Goal: Task Accomplishment & Management: Manage account settings

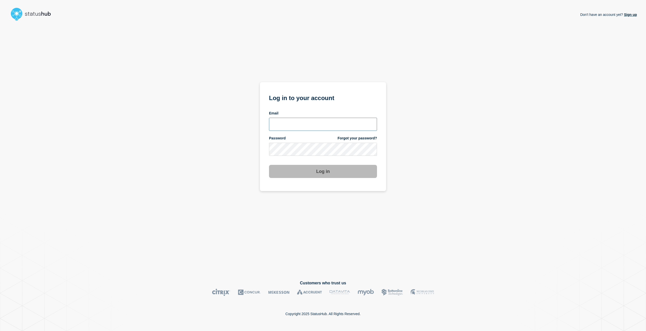
click at [289, 126] on input "email input" at bounding box center [323, 124] width 108 height 13
type input "Caleb.stahr@conexon.us"
click at [269, 165] on button "Log in" at bounding box center [323, 171] width 108 height 13
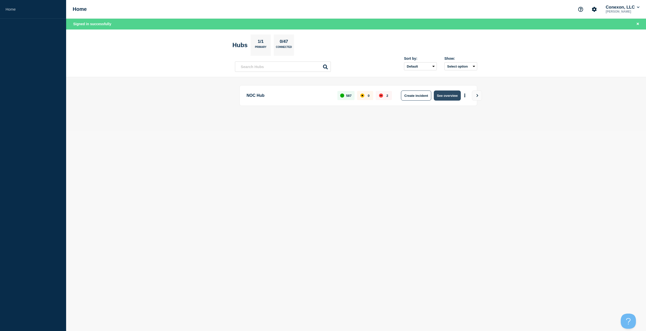
click at [448, 95] on button "See overview" at bounding box center [447, 96] width 27 height 10
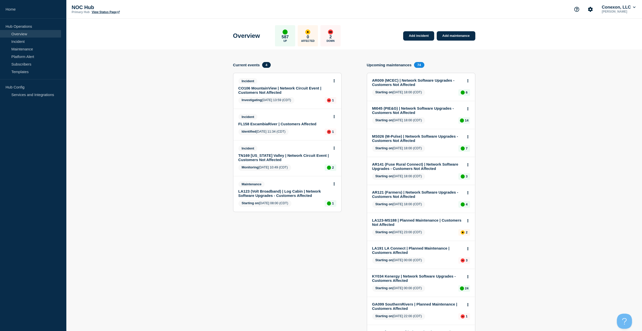
click at [264, 124] on link "FL158 EscambiaRiver | Customers Affected" at bounding box center [283, 124] width 91 height 4
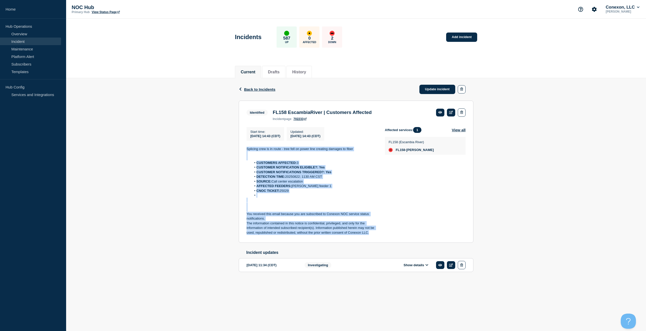
drag, startPoint x: 360, startPoint y: 232, endPoint x: 237, endPoint y: 150, distance: 148.1
click at [237, 150] on div "Back Back to Incidents Update incident Identified FL158 EscambiaRiver | Custome…" at bounding box center [356, 183] width 242 height 210
copy div "Splicing crew is in route - tree fell on power line creating damages to fiber C…"
click at [435, 88] on link "Update incident" at bounding box center [437, 89] width 36 height 9
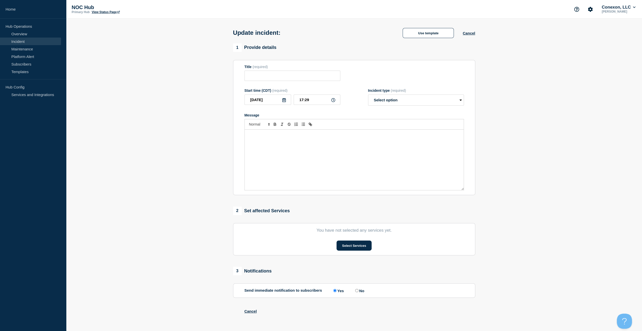
type input "FL158 EscambiaRiver | Customers Affected"
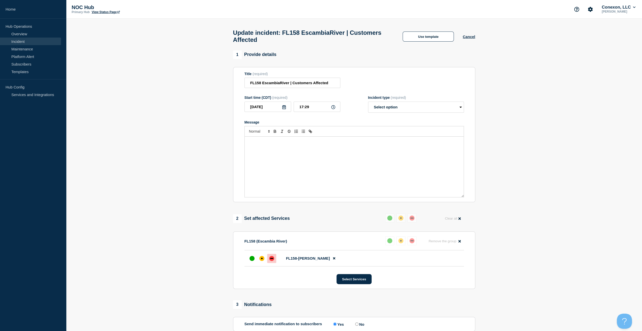
click at [312, 143] on div "Message" at bounding box center [354, 167] width 219 height 61
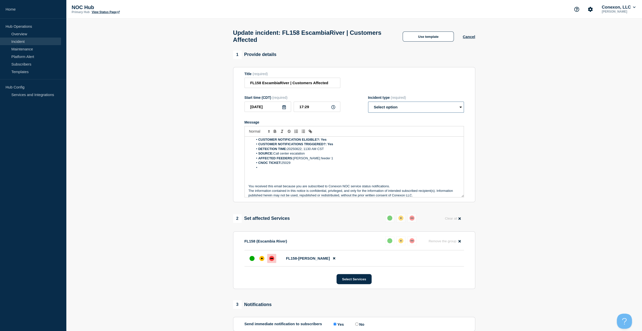
click at [404, 108] on select "Select option Investigating Identified Monitoring Resolved" at bounding box center [416, 107] width 96 height 11
select select "resolved"
click at [368, 104] on select "Select option Investigating Identified Monitoring Resolved" at bounding box center [416, 107] width 96 height 11
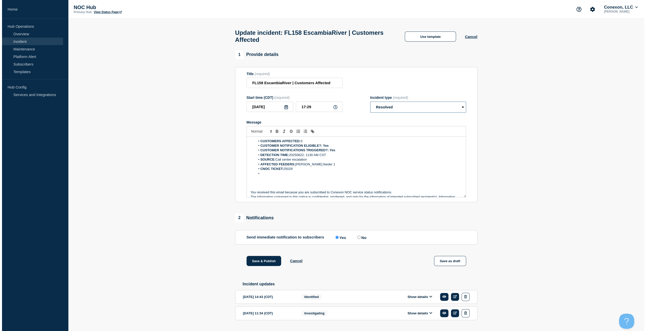
scroll to position [0, 0]
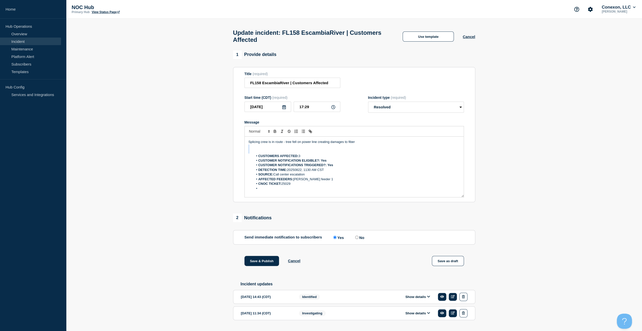
drag, startPoint x: 329, startPoint y: 144, endPoint x: 177, endPoint y: 153, distance: 152.2
click at [173, 155] on section "1 Provide details Title (required) FL158 EscambiaRiver | Customers Affected Sta…" at bounding box center [354, 193] width 576 height 286
drag, startPoint x: 266, startPoint y: 135, endPoint x: 211, endPoint y: 132, distance: 54.8
click at [211, 132] on section "1 Provide details Title (required) FL158 EscambiaRiver | Customers Affected Sta…" at bounding box center [354, 193] width 576 height 286
drag, startPoint x: 260, startPoint y: 261, endPoint x: 268, endPoint y: 258, distance: 8.9
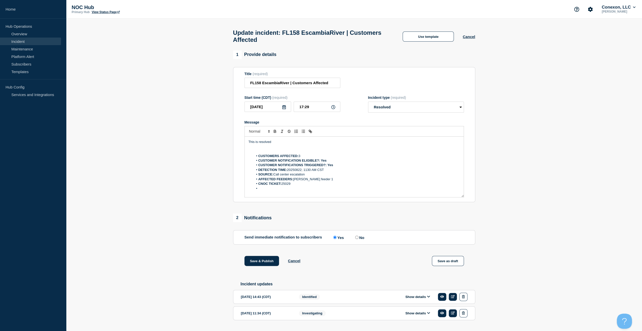
click at [259, 261] on button "Save & Publish" at bounding box center [262, 261] width 35 height 10
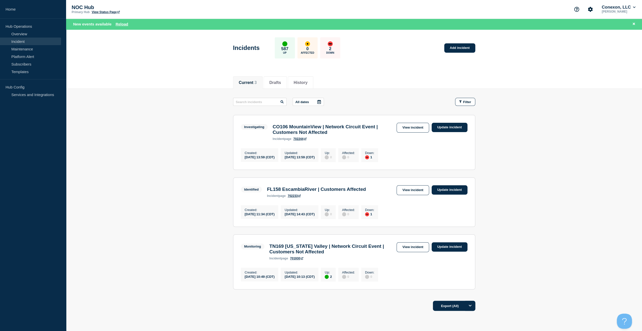
click at [410, 137] on div "Investigating CO106 MountainView | Network Circuit Event | Customers Not Affect…" at bounding box center [354, 132] width 227 height 18
click at [412, 130] on link "View incident" at bounding box center [413, 128] width 33 height 10
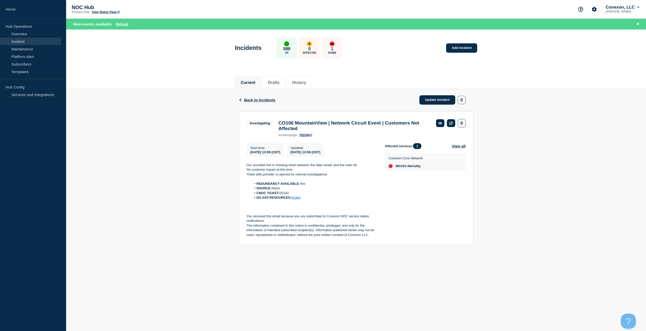
drag, startPoint x: 410, startPoint y: 113, endPoint x: 414, endPoint y: 110, distance: 4.9
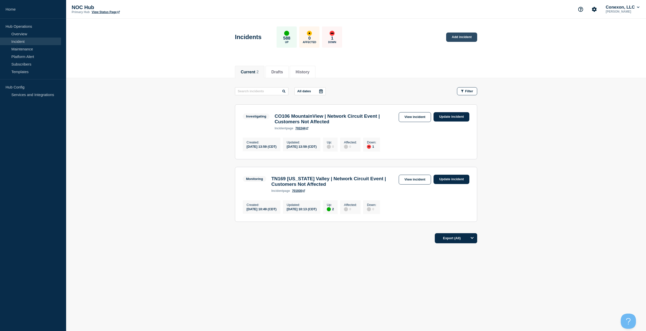
click at [453, 39] on link "Add incident" at bounding box center [461, 37] width 31 height 9
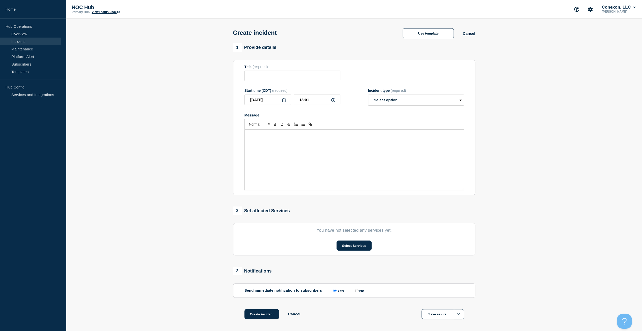
click at [429, 39] on div "Create incident Use template Cancel" at bounding box center [354, 31] width 254 height 25
click at [433, 33] on button "Use template" at bounding box center [428, 33] width 51 height 10
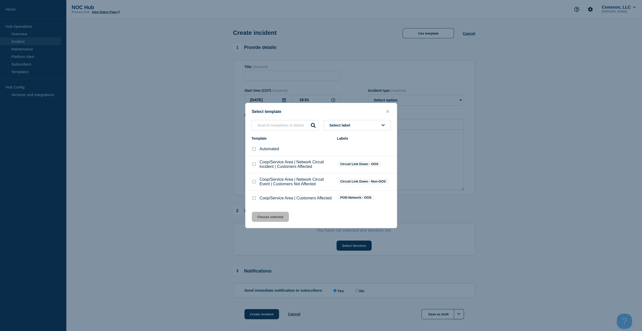
click at [256, 181] on div at bounding box center [254, 181] width 5 height 5
click at [254, 181] on input "Coop/Service Area | Network Circuit Event | Customers Not Affected checkbox" at bounding box center [254, 181] width 3 height 3
checkbox input "true"
click at [261, 215] on button "Choose selected" at bounding box center [270, 217] width 37 height 10
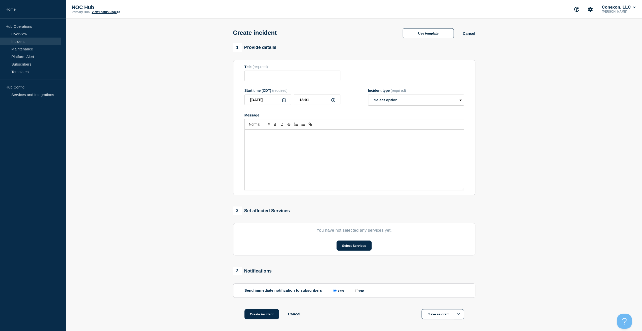
type input "Coop/Service Area | Network Circuit Event | Customers Not Affected"
select select "investigating"
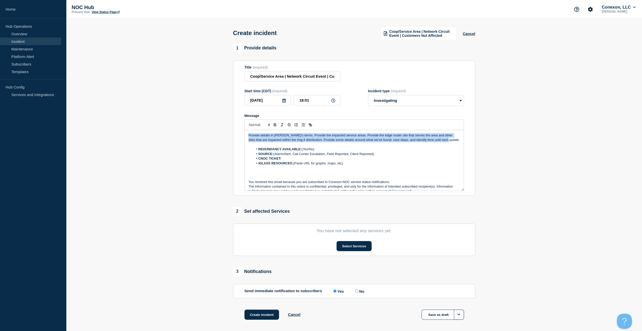
drag, startPoint x: 439, startPoint y: 140, endPoint x: 225, endPoint y: 128, distance: 214.8
click at [225, 128] on section "1 Provide details Title (required) Coop/Service Area | Network Circuit Event | …" at bounding box center [354, 188] width 576 height 289
click at [450, 146] on p "Message" at bounding box center [354, 145] width 211 height 5
drag, startPoint x: 446, startPoint y: 141, endPoint x: 221, endPoint y: 115, distance: 226.0
click at [221, 115] on section "1 Provide details Title (required) Coop/Service Area | Network Circuit Event | …" at bounding box center [354, 188] width 576 height 289
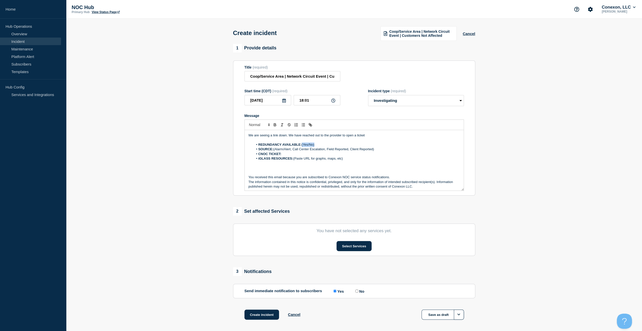
drag, startPoint x: 318, startPoint y: 144, endPoint x: 303, endPoint y: 145, distance: 15.1
click at [303, 145] on li "REDUNDANCY AVAILABLE: (Yes/No)" at bounding box center [356, 145] width 207 height 5
drag, startPoint x: 376, startPoint y: 149, endPoint x: 276, endPoint y: 151, distance: 100.7
click at [275, 151] on li "SOURCE: (Alarm/Alert, Call Center Escalation, Field Reported, Client Reported)" at bounding box center [356, 149] width 207 height 5
drag, startPoint x: 347, startPoint y: 159, endPoint x: 249, endPoint y: 161, distance: 97.9
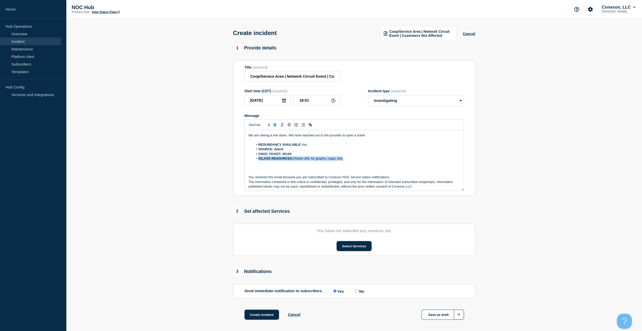
click at [249, 161] on ol "REDUNDANCY AVAILABLE: Yes SOURCE: Alarm CNOC TICKET: 25120 iGLASS RESOURCES: (P…" at bounding box center [354, 152] width 211 height 19
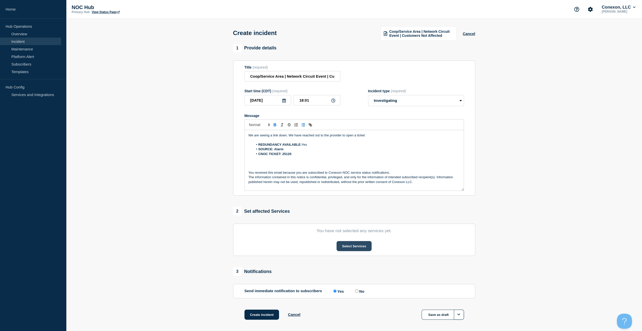
click at [348, 247] on button "Select Services" at bounding box center [354, 246] width 35 height 10
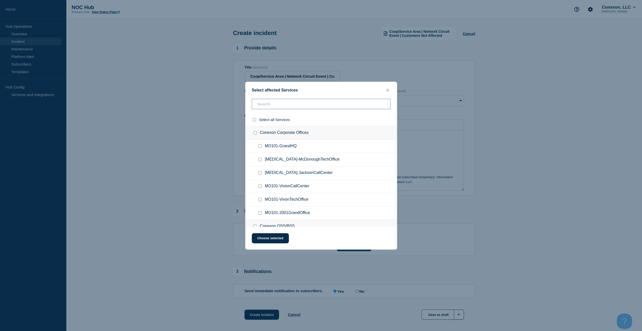
click at [268, 101] on input "text" at bounding box center [321, 104] width 139 height 10
type input "Ms024"
click at [260, 167] on ul "MS024-[GEOGRAPHIC_DATA]" at bounding box center [321, 173] width 151 height 13
click at [259, 158] on div at bounding box center [261, 159] width 7 height 5
click at [259, 158] on input "MS024-CARROLLTON checkbox" at bounding box center [260, 159] width 3 height 3
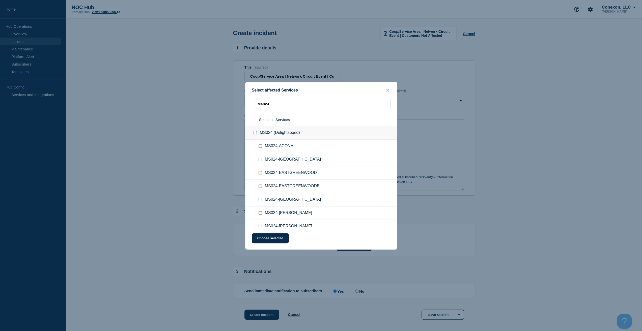
checkbox input "true"
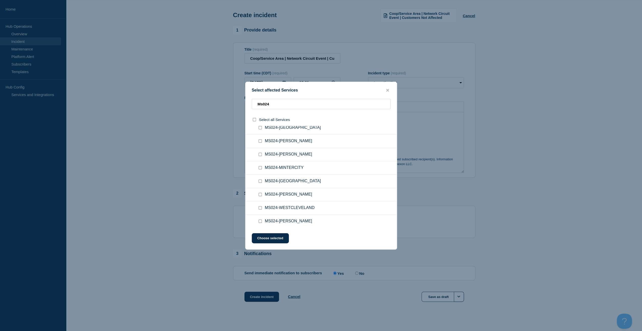
scroll to position [21, 0]
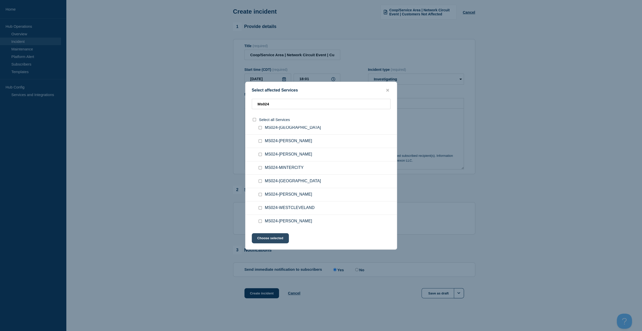
click at [273, 238] on button "Choose selected" at bounding box center [270, 238] width 37 height 10
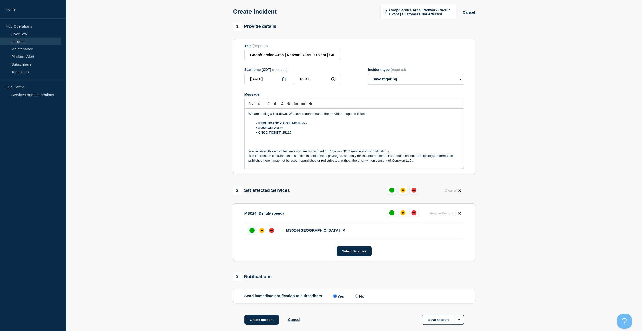
click at [249, 230] on div at bounding box center [252, 230] width 9 height 9
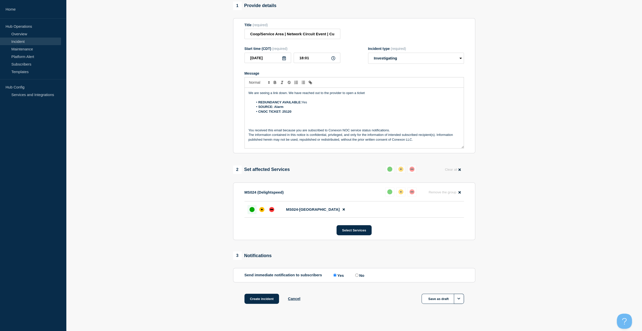
scroll to position [48, 0]
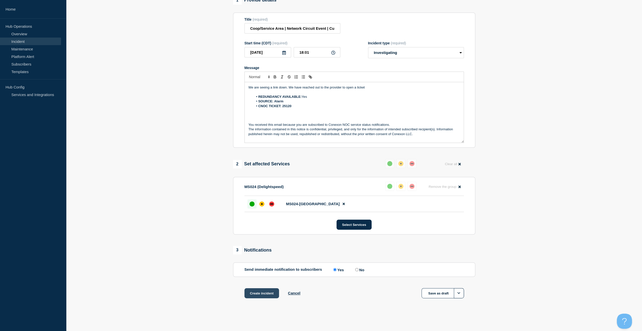
click at [259, 292] on button "Create incident" at bounding box center [262, 293] width 35 height 10
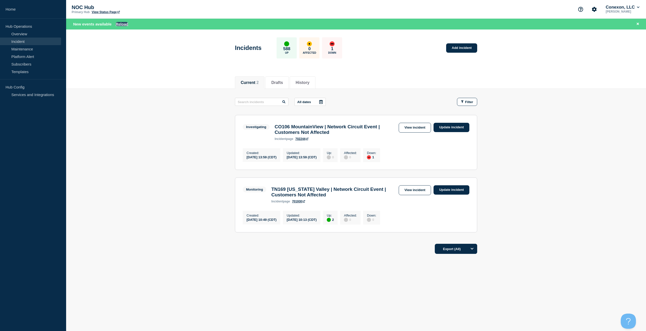
click at [123, 26] on button "Reload" at bounding box center [122, 24] width 13 height 4
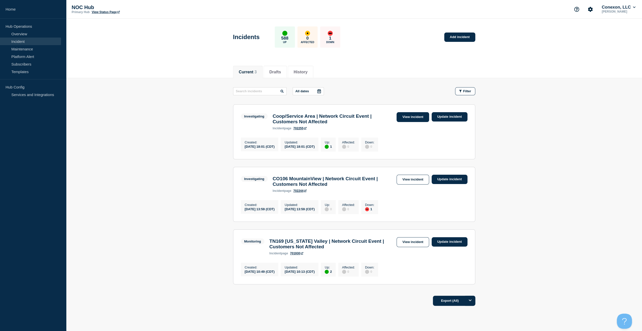
click at [414, 114] on link "View incident" at bounding box center [413, 117] width 33 height 10
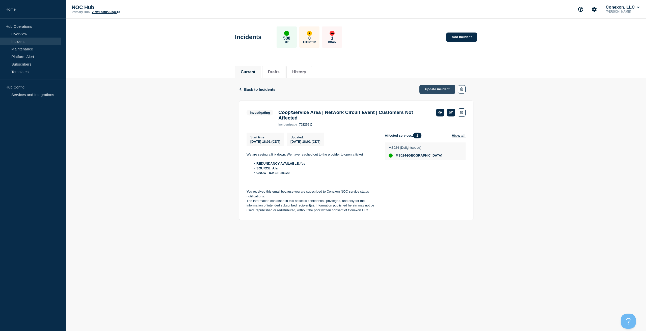
click at [446, 90] on link "Update incident" at bounding box center [437, 89] width 36 height 9
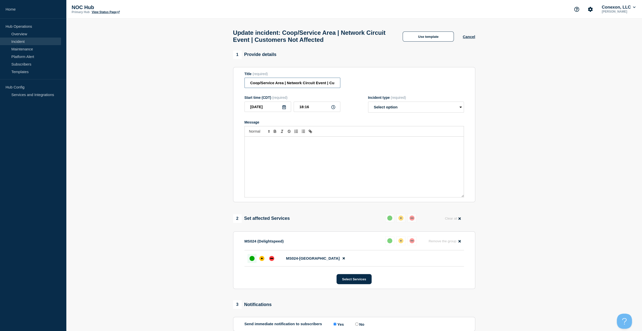
drag, startPoint x: 283, startPoint y: 87, endPoint x: 199, endPoint y: 83, distance: 84.4
click at [199, 83] on section "1 Provide details Title (required) Coop/Service Area | Network Circuit Event | …" at bounding box center [354, 228] width 576 height 356
type input "MS024 Delightspeed | Network Circuit Event | Customers Not Affected"
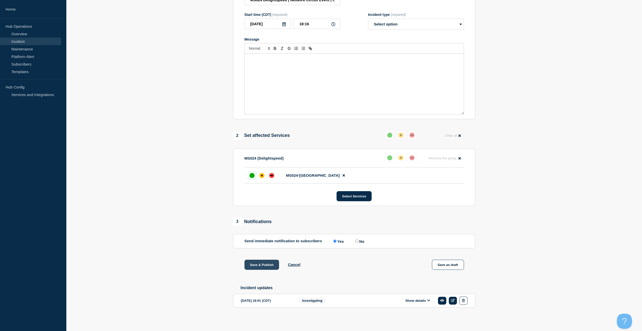
drag, startPoint x: 267, startPoint y: 263, endPoint x: 267, endPoint y: 260, distance: 3.3
click at [267, 263] on button "Save & Publish" at bounding box center [262, 265] width 35 height 10
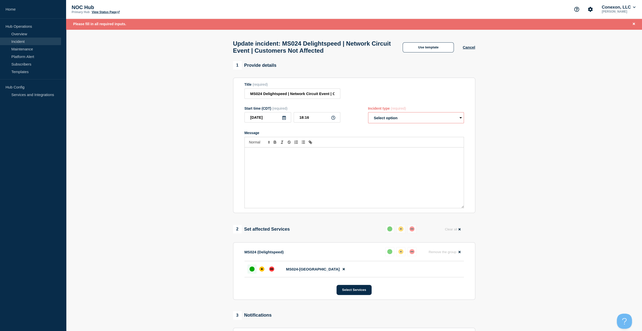
drag, startPoint x: 412, startPoint y: 117, endPoint x: 412, endPoint y: 120, distance: 3.5
click at [412, 117] on select "Select option Investigating Identified Monitoring Resolved" at bounding box center [416, 117] width 96 height 11
select select "investigating"
click at [368, 115] on select "Select option Investigating Identified Monitoring Resolved" at bounding box center [416, 117] width 96 height 11
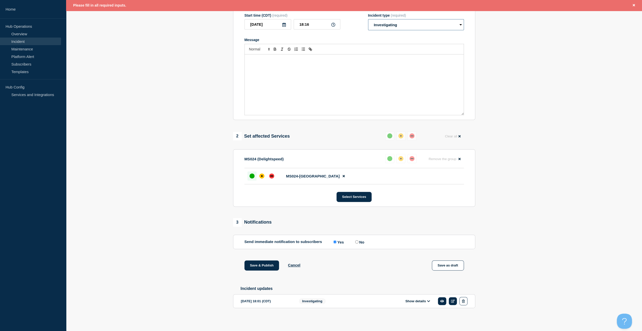
scroll to position [97, 0]
drag, startPoint x: 429, startPoint y: 303, endPoint x: 426, endPoint y: 303, distance: 2.8
click at [426, 303] on button "Show details" at bounding box center [418, 301] width 28 height 4
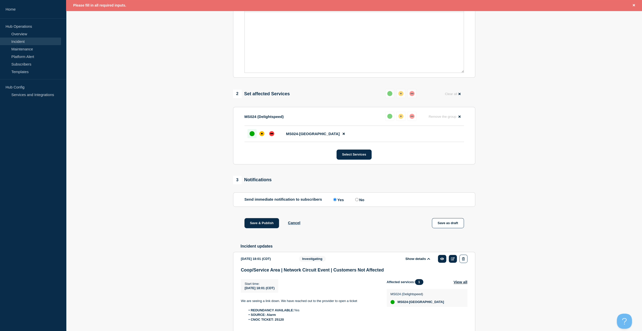
scroll to position [198, 0]
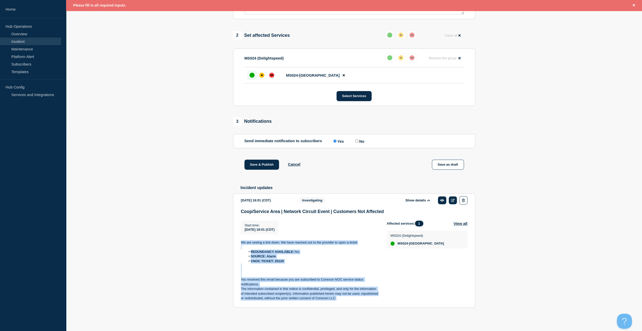
drag, startPoint x: 336, startPoint y: 297, endPoint x: 227, endPoint y: 242, distance: 122.2
click at [227, 243] on section "1 Provide details Title (required) MS024 Delightspeed | Network Circuit Event |…" at bounding box center [354, 95] width 576 height 456
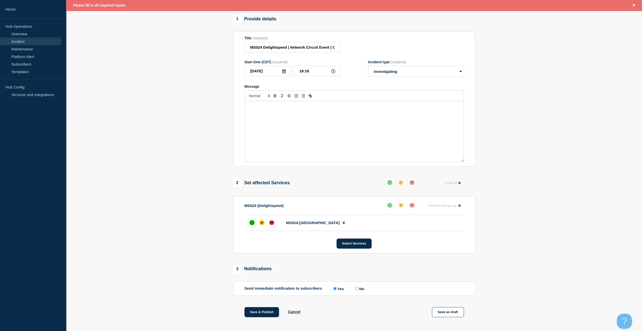
click at [285, 127] on div "Message" at bounding box center [354, 131] width 219 height 61
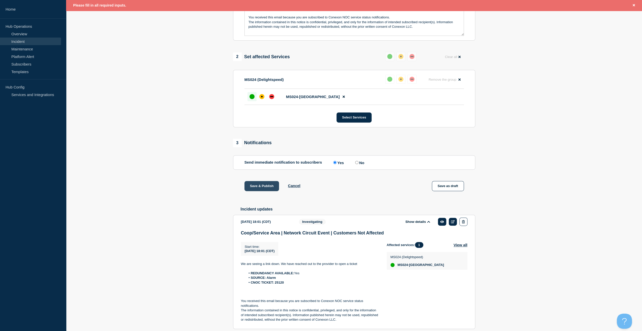
click at [266, 187] on button "Save & Publish" at bounding box center [262, 186] width 35 height 10
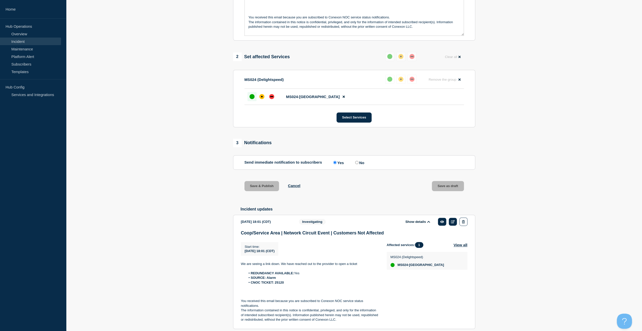
scroll to position [162, 0]
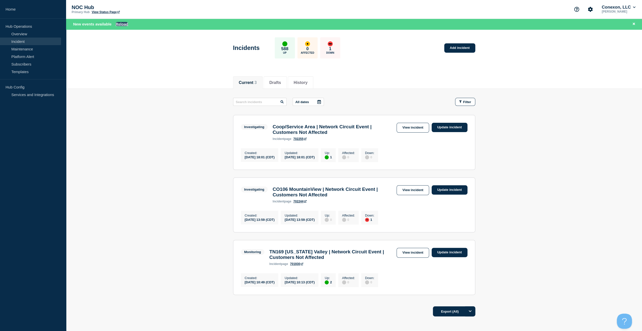
click at [118, 25] on button "Reload" at bounding box center [122, 24] width 13 height 4
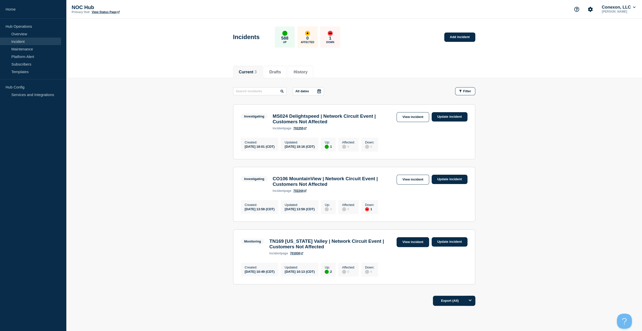
click at [417, 245] on link "View incident" at bounding box center [413, 242] width 33 height 10
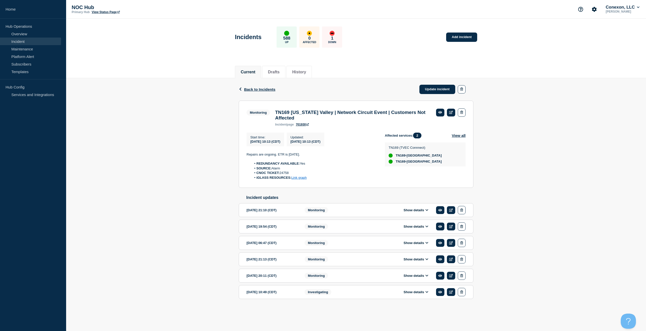
drag, startPoint x: 364, startPoint y: 148, endPoint x: 366, endPoint y: 146, distance: 3.0
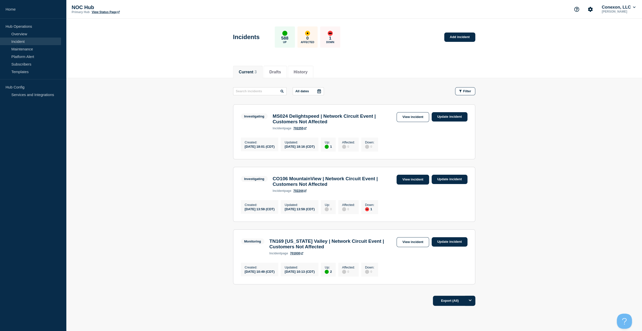
click at [406, 183] on link "View incident" at bounding box center [413, 180] width 33 height 10
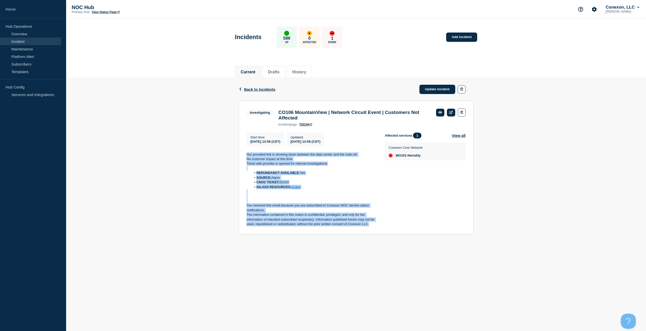
drag, startPoint x: 369, startPoint y: 228, endPoint x: 228, endPoint y: 158, distance: 157.3
click at [228, 158] on div "Back Back to Incidents Update incident Investigating CO106 MountainView | Netwo…" at bounding box center [356, 160] width 580 height 164
copy div "Our provided link is showing down between the data center and the main olt. No …"
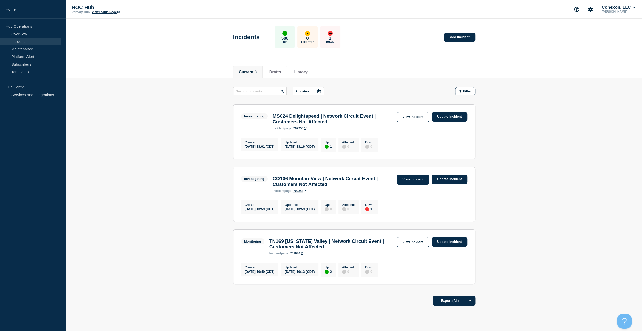
click at [419, 184] on link "View incident" at bounding box center [413, 180] width 33 height 10
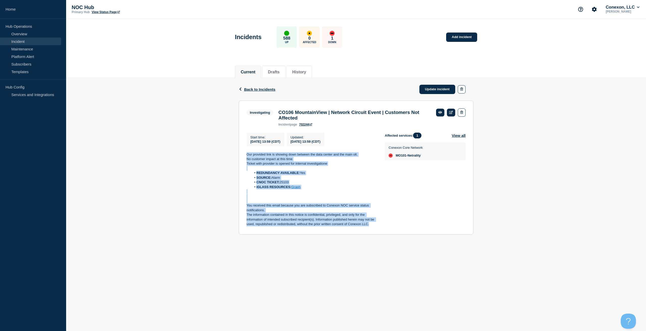
drag, startPoint x: 347, startPoint y: 217, endPoint x: 231, endPoint y: 155, distance: 131.1
click at [232, 155] on div "Back Back to Incidents Update incident Investigating CO106 MountainView | Netwo…" at bounding box center [356, 160] width 580 height 164
copy div "Our provided link is showing down between the data center and the main olt. No …"
click at [429, 88] on link "Update incident" at bounding box center [437, 89] width 36 height 9
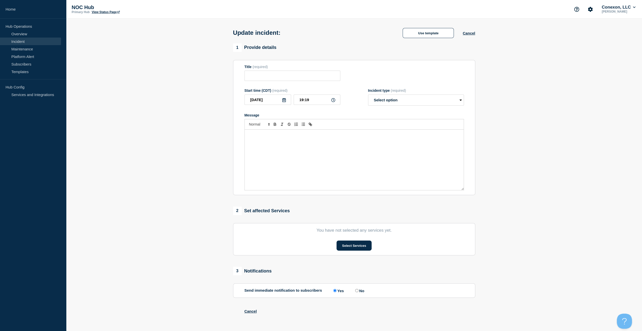
type input "CO106 MountainView | Network Circuit Event | Customers Not Affected"
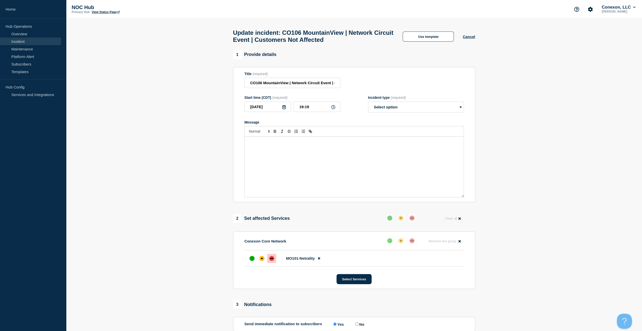
click at [345, 169] on div "Message" at bounding box center [354, 167] width 219 height 61
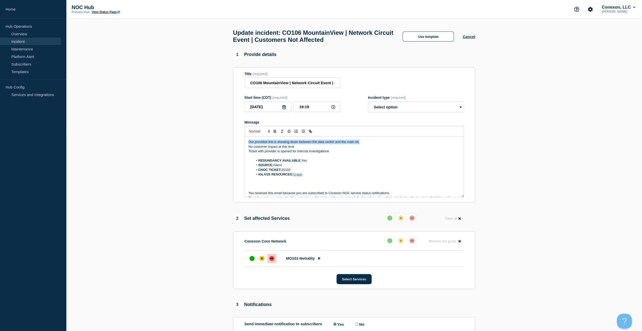
drag, startPoint x: 369, startPoint y: 145, endPoint x: 234, endPoint y: 138, distance: 135.9
click at [234, 138] on section "Title (required) CO106 MountainView | Network Circuit Event | Customers Not Aff…" at bounding box center [354, 135] width 242 height 136
drag, startPoint x: 332, startPoint y: 153, endPoint x: 211, endPoint y: 131, distance: 122.7
click at [211, 131] on section "1 Provide details Title (required) CO106 MountainView | Network Circuit Event |…" at bounding box center [354, 228] width 576 height 356
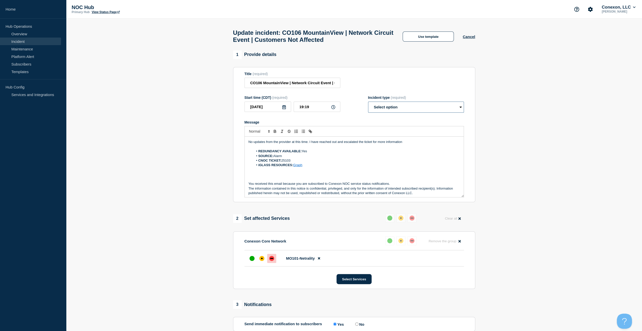
click at [420, 111] on select "Select option Investigating Identified Monitoring Resolved" at bounding box center [416, 107] width 96 height 11
select select "investigating"
click at [368, 104] on select "Select option Investigating Identified Monitoring Resolved" at bounding box center [416, 107] width 96 height 11
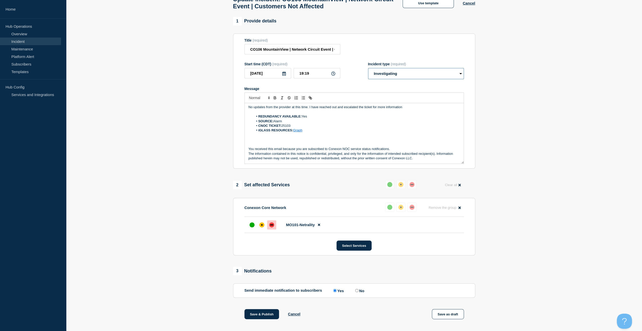
scroll to position [86, 0]
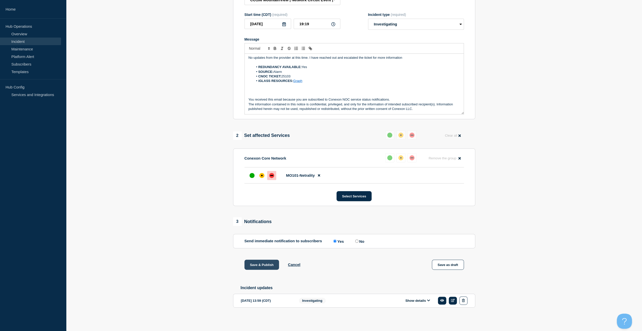
click at [263, 267] on button "Save & Publish" at bounding box center [262, 265] width 35 height 10
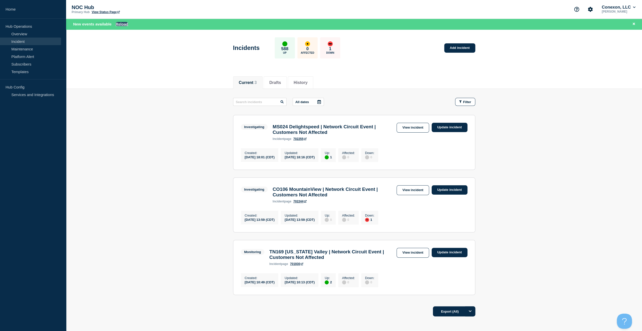
click at [122, 23] on button "Reload" at bounding box center [122, 24] width 13 height 4
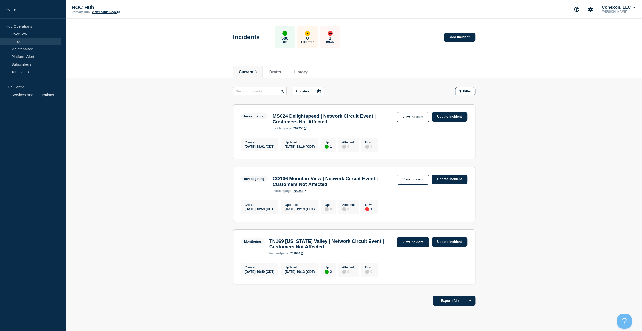
click at [414, 247] on link "View incident" at bounding box center [413, 242] width 33 height 10
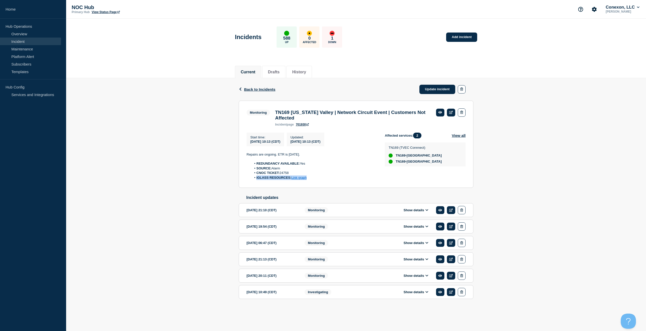
drag, startPoint x: 316, startPoint y: 181, endPoint x: 309, endPoint y: 177, distance: 7.7
click at [309, 177] on ol "REDUNDANCY AVAILABLE: Yes SOURCE: Alarm CNOC TICKET: 24758 iGLASS RESOURCES: Li…" at bounding box center [312, 170] width 130 height 19
click at [320, 188] on section "Monitoring TN169 [US_STATE] Valley | Network Circuit Event | Customers Not Affe…" at bounding box center [356, 145] width 235 height 88
drag, startPoint x: 322, startPoint y: 179, endPoint x: 230, endPoint y: 150, distance: 97.4
click at [230, 150] on div "Back Back to Incidents Update incident Monitoring TN169 [US_STATE] Valley | Net…" at bounding box center [356, 196] width 580 height 237
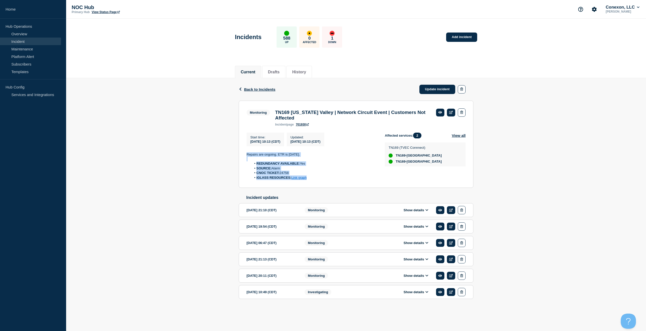
copy div "Repairs are ongoing. ETR is [DATE]. REDUNDANCY AVAILABLE: Yes SOURCE: Alarm CNO…"
click at [445, 82] on div "Back Back to Incidents Update incident" at bounding box center [356, 89] width 235 height 22
click at [441, 85] on link "Update incident" at bounding box center [437, 89] width 36 height 9
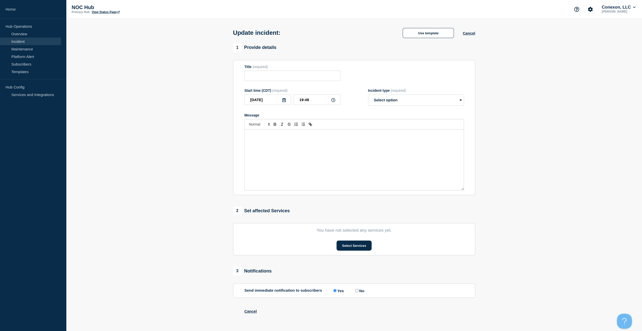
type input "TN169 [US_STATE] Valley | Network Circuit Event | Customers Not Affected"
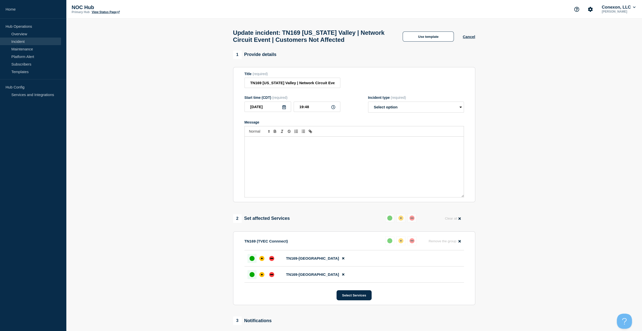
click at [318, 155] on div "Message" at bounding box center [354, 167] width 219 height 61
click at [387, 115] on form "Title (required) TN169 [US_STATE] Valley | Network Circuit Event | Customers No…" at bounding box center [355, 135] width 220 height 126
click at [394, 111] on select "Select option Investigating Identified Monitoring Resolved" at bounding box center [416, 107] width 96 height 11
select select "monitoring"
click at [368, 104] on select "Select option Investigating Identified Monitoring Resolved" at bounding box center [416, 107] width 96 height 11
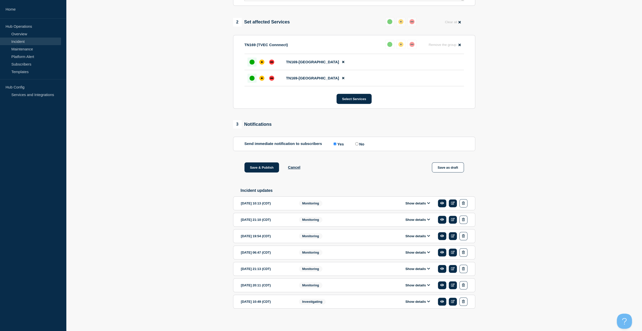
scroll to position [199, 0]
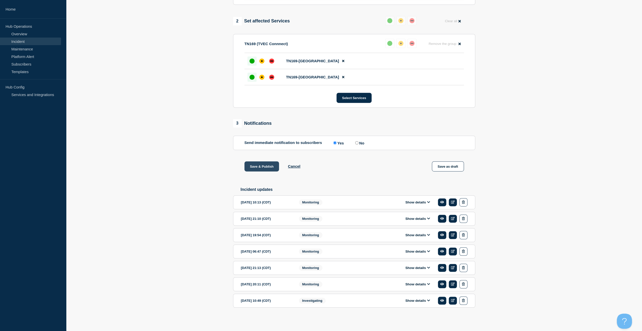
click at [258, 171] on button "Save & Publish" at bounding box center [262, 166] width 35 height 10
